Goal: Task Accomplishment & Management: Use online tool/utility

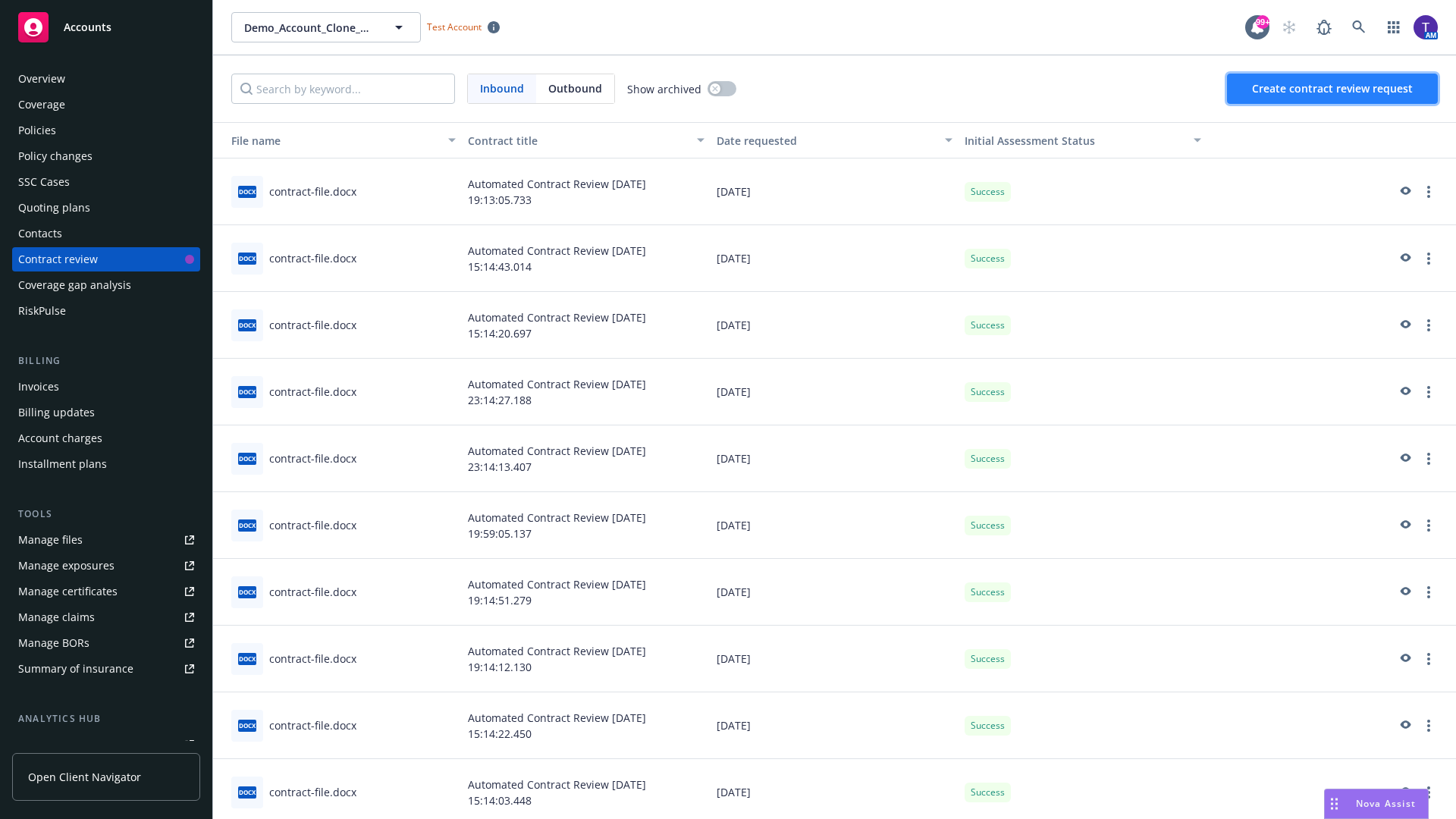
click at [1333, 89] on span "Create contract review request" at bounding box center [1332, 88] width 161 height 14
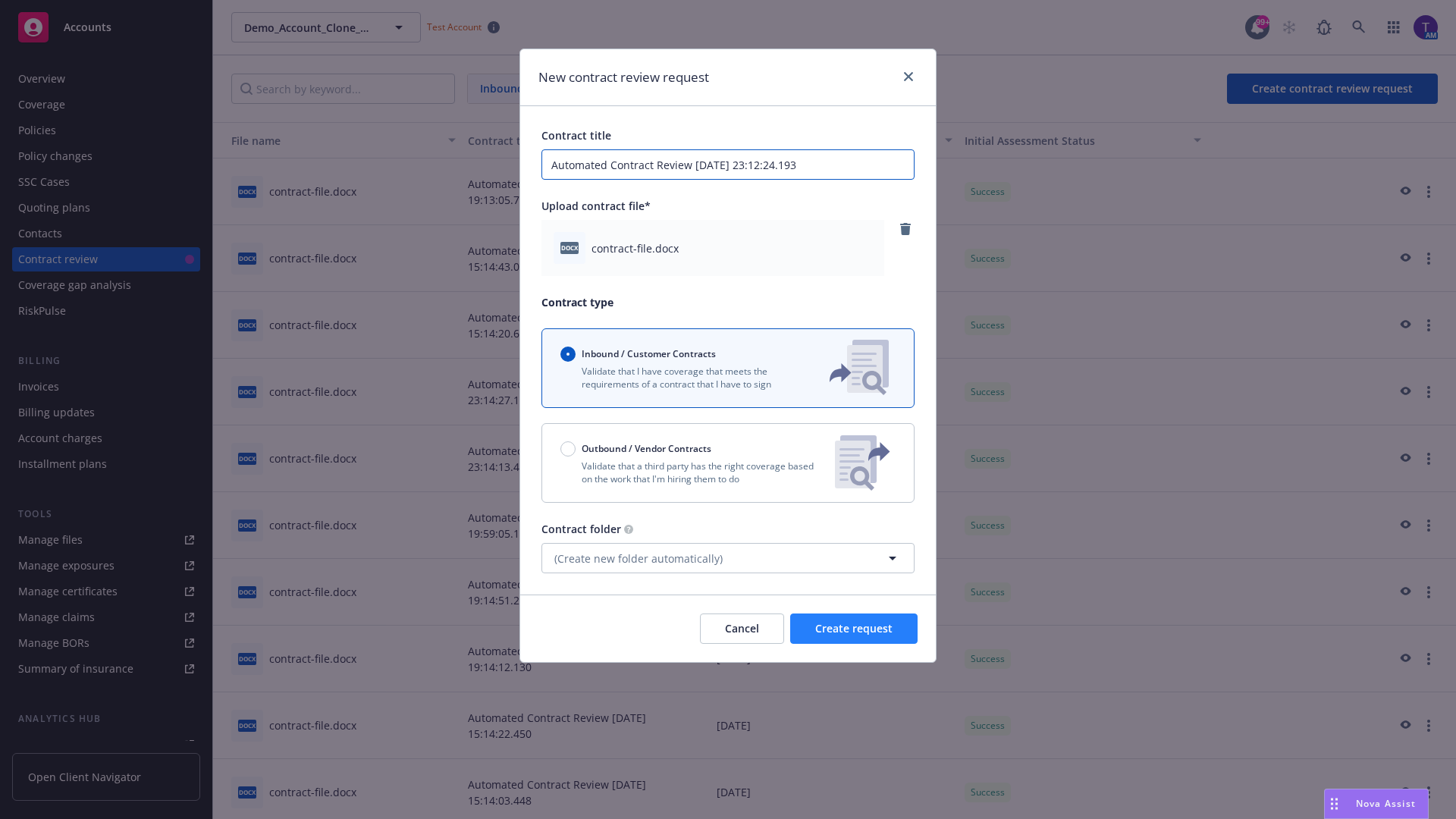
type input "Automated Contract Review 08-12-2025 23:12:24.193"
click at [854, 629] on span "Create request" at bounding box center [853, 629] width 77 height 14
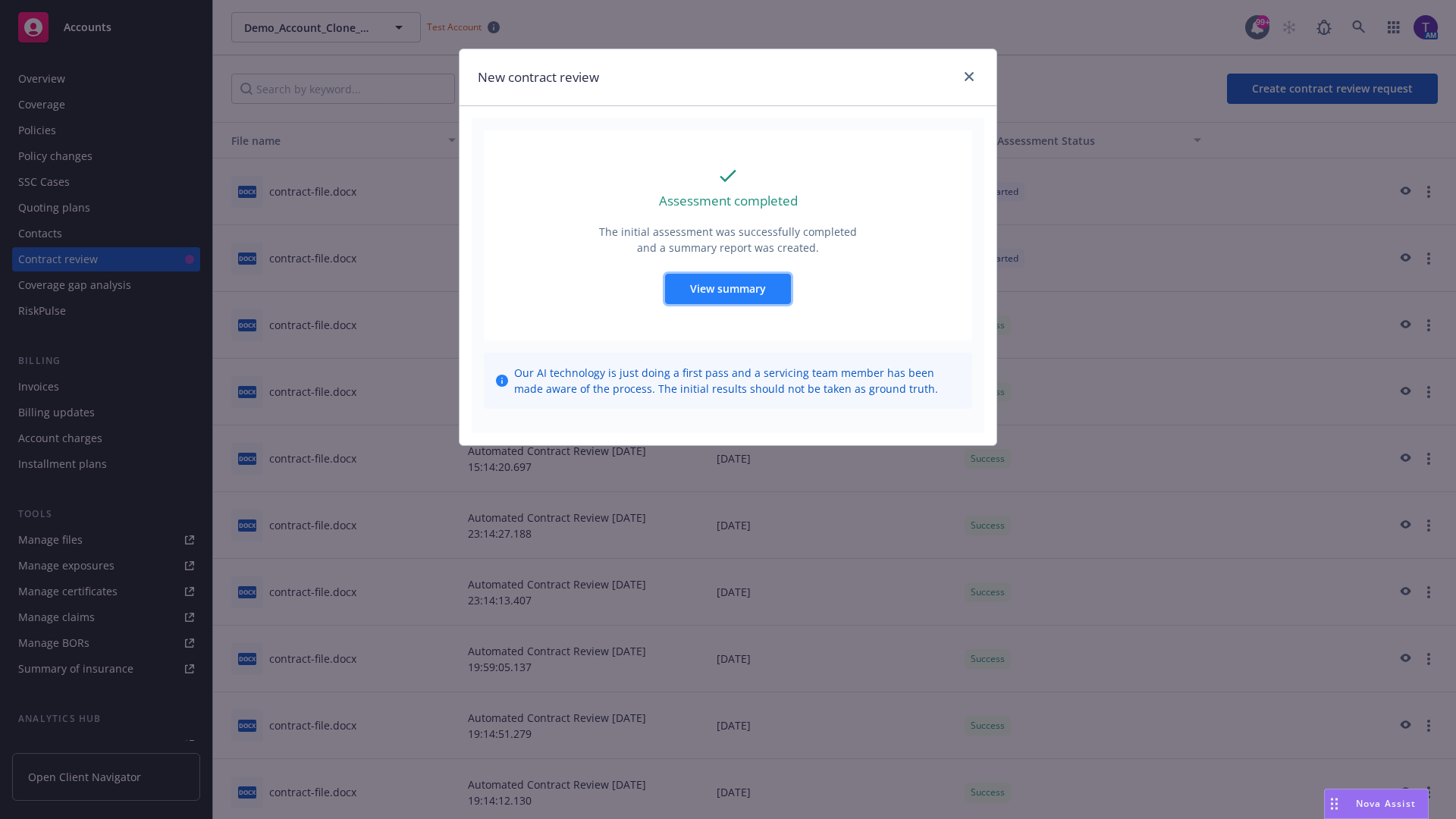
click at [727, 288] on span "View summary" at bounding box center [728, 288] width 75 height 14
